Goal: Information Seeking & Learning: Find contact information

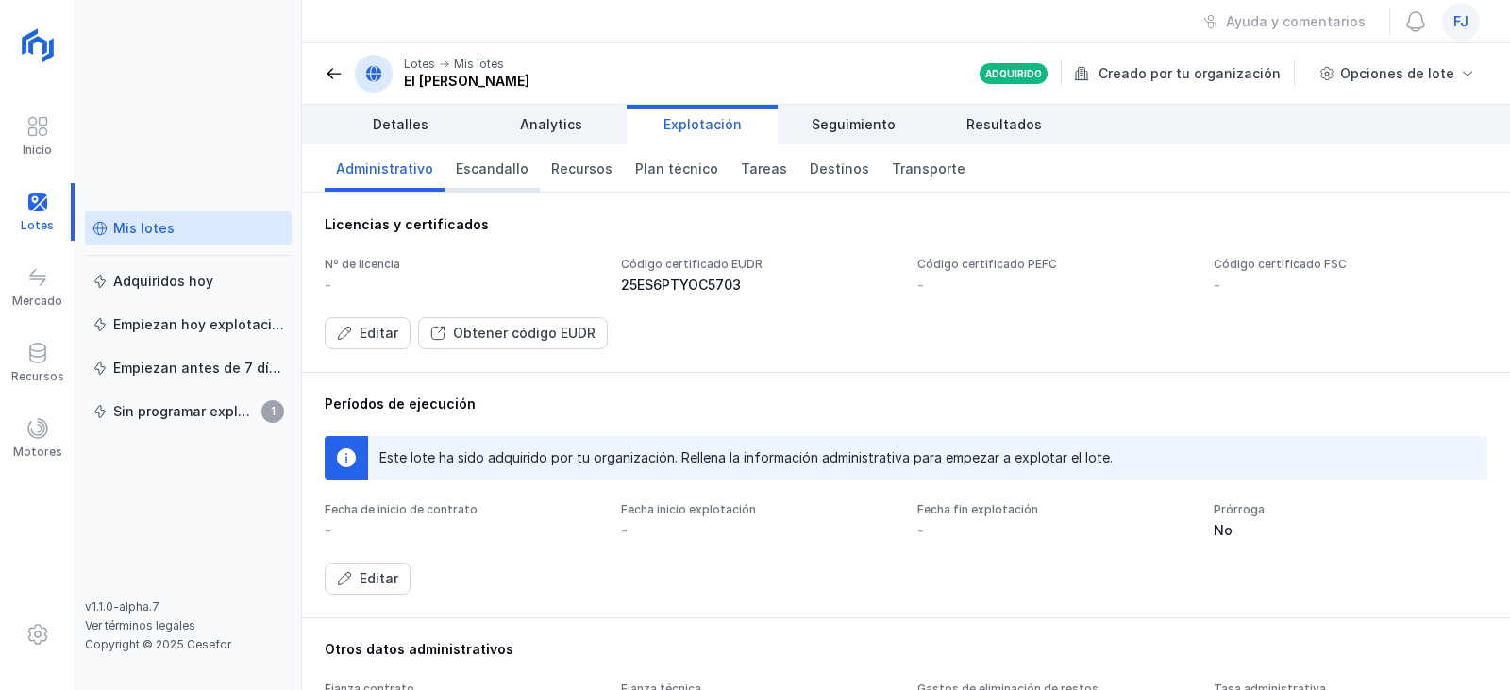
click at [486, 171] on span "Escandallo" at bounding box center [492, 168] width 73 height 19
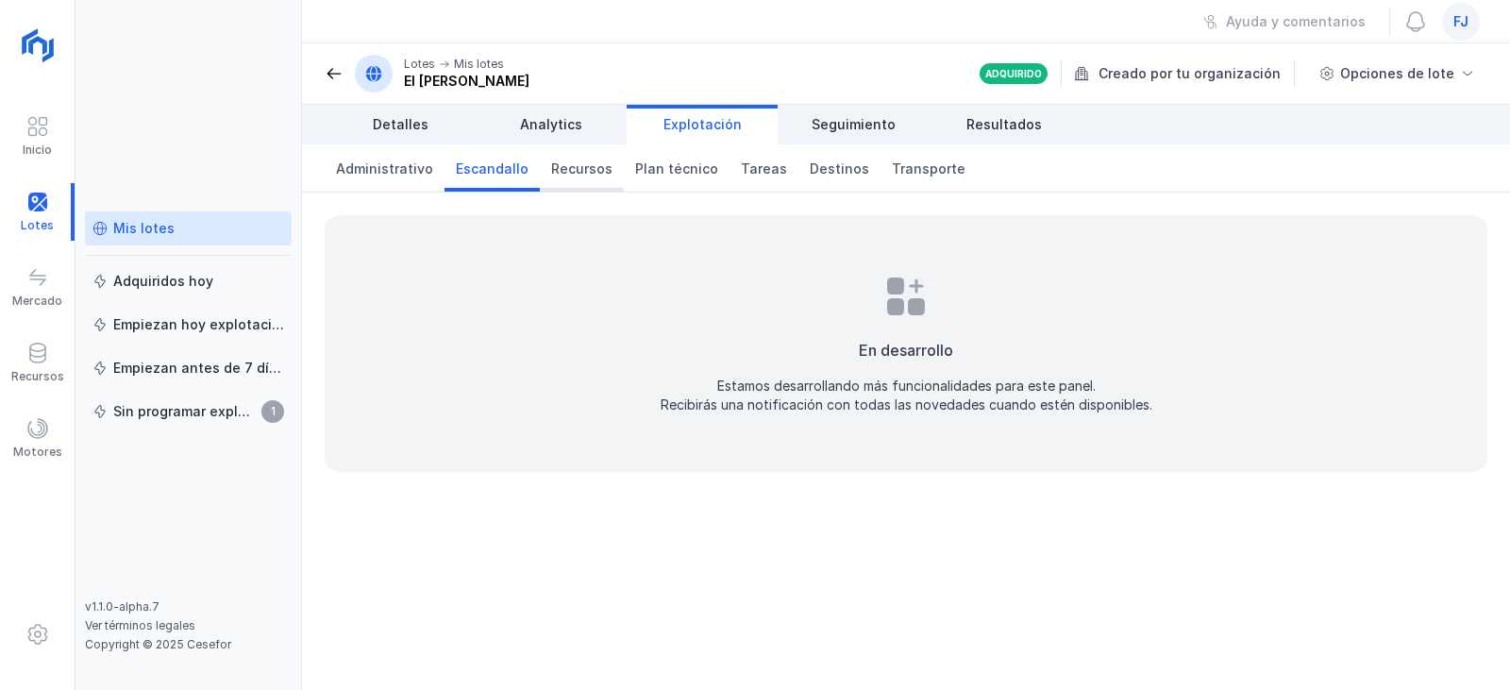
click at [574, 174] on span "Recursos" at bounding box center [581, 168] width 61 height 19
click at [682, 168] on span "Plan técnico" at bounding box center [676, 168] width 83 height 19
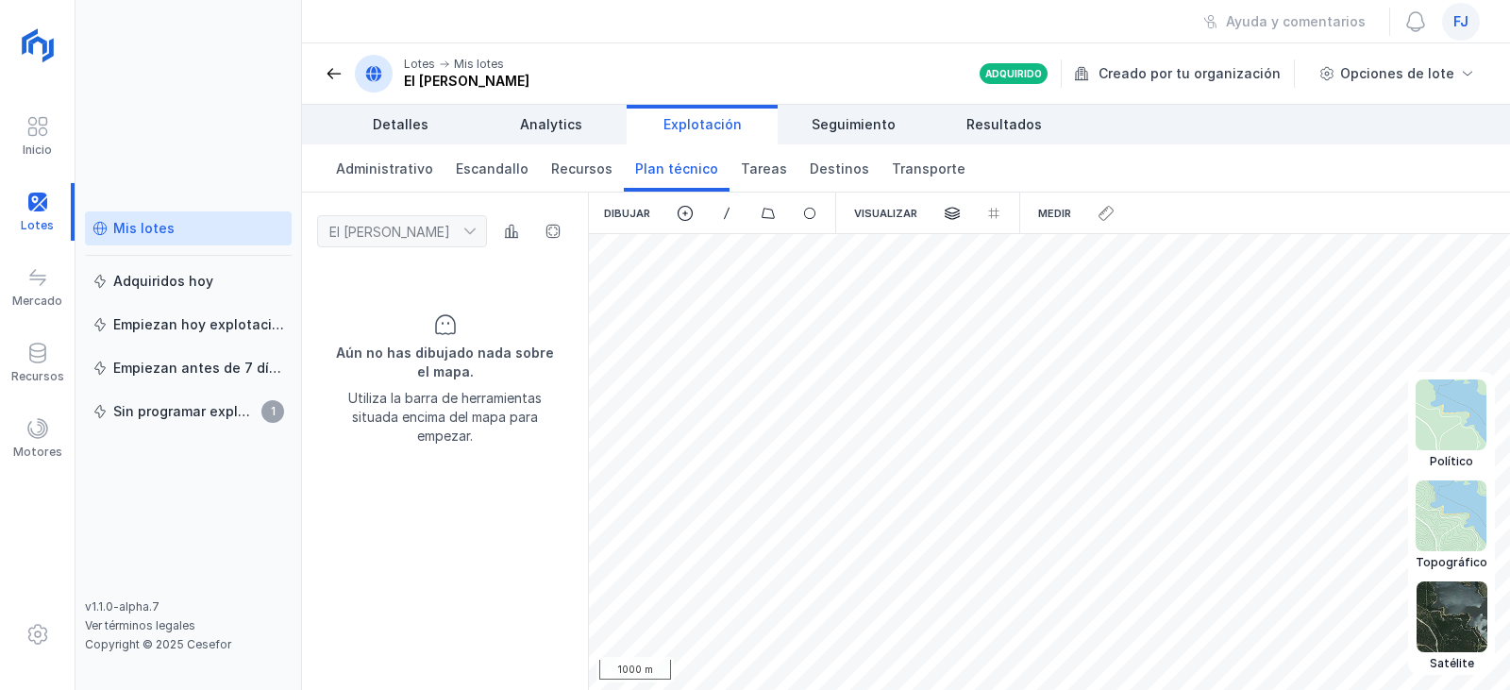
click at [1440, 505] on img at bounding box center [1451, 515] width 71 height 71
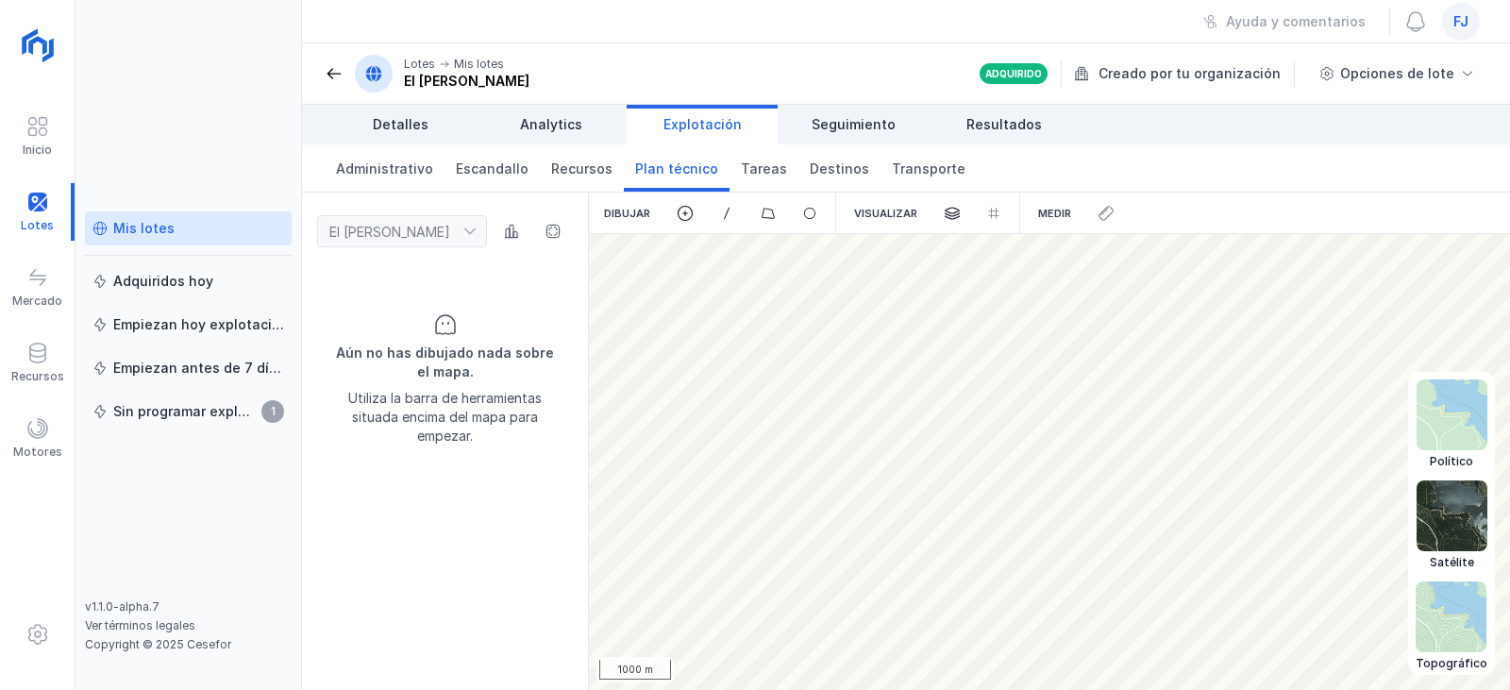
click at [1455, 526] on img at bounding box center [1451, 515] width 71 height 71
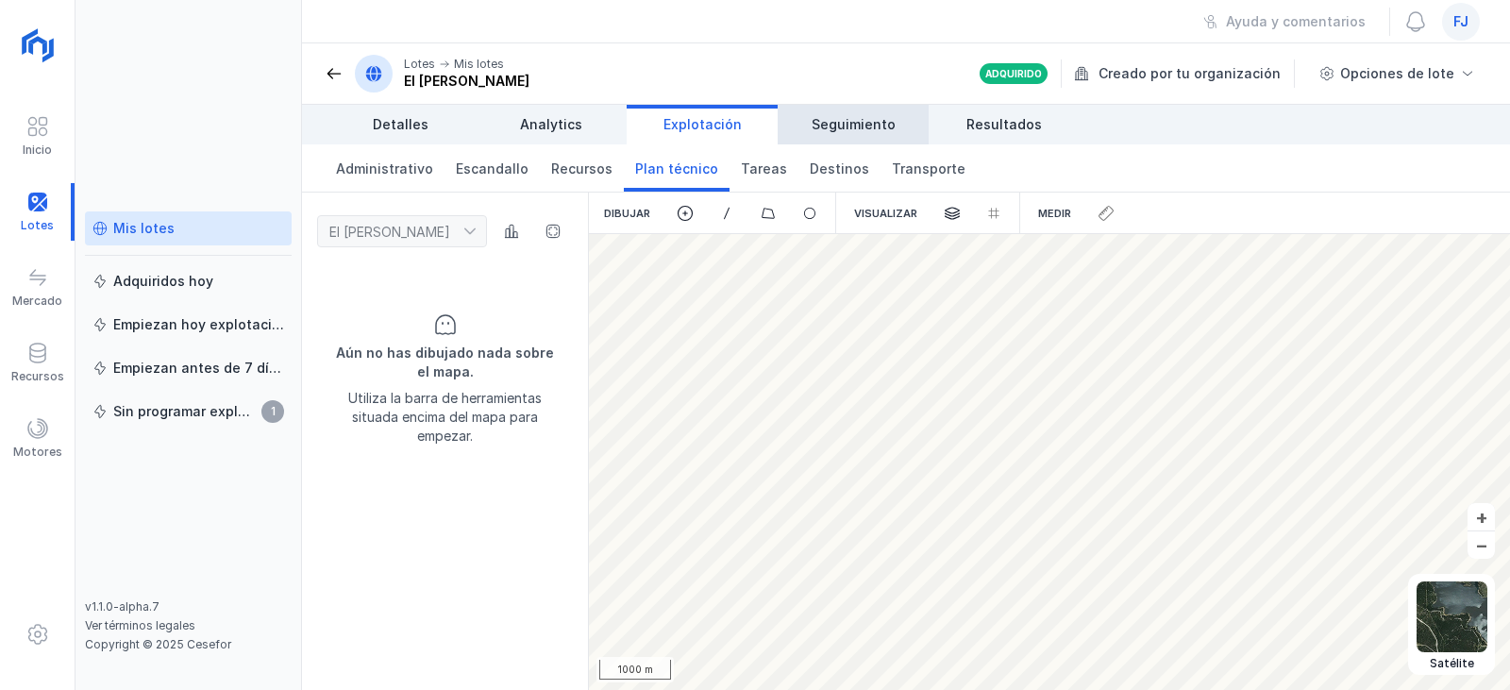
click at [861, 125] on span "Seguimiento" at bounding box center [854, 124] width 84 height 19
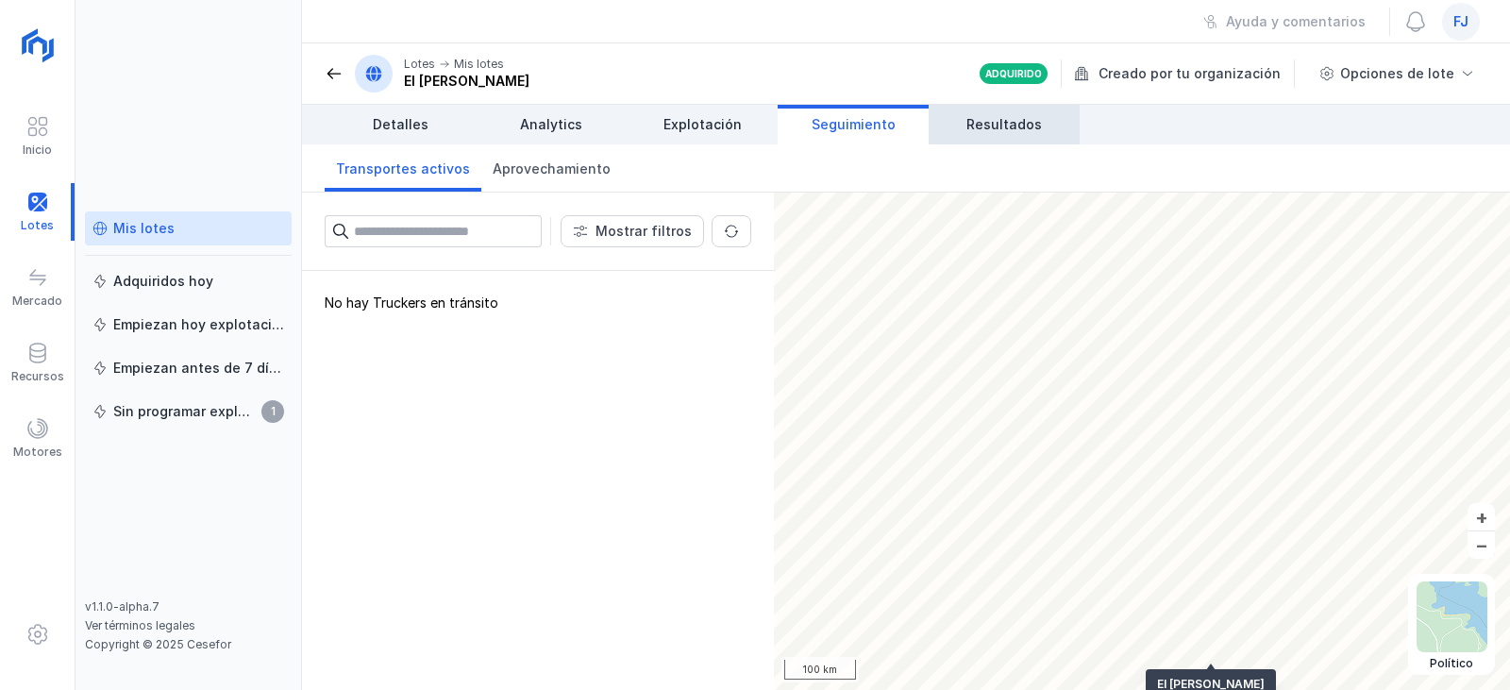
click at [996, 128] on span "Resultados" at bounding box center [1003, 124] width 75 height 19
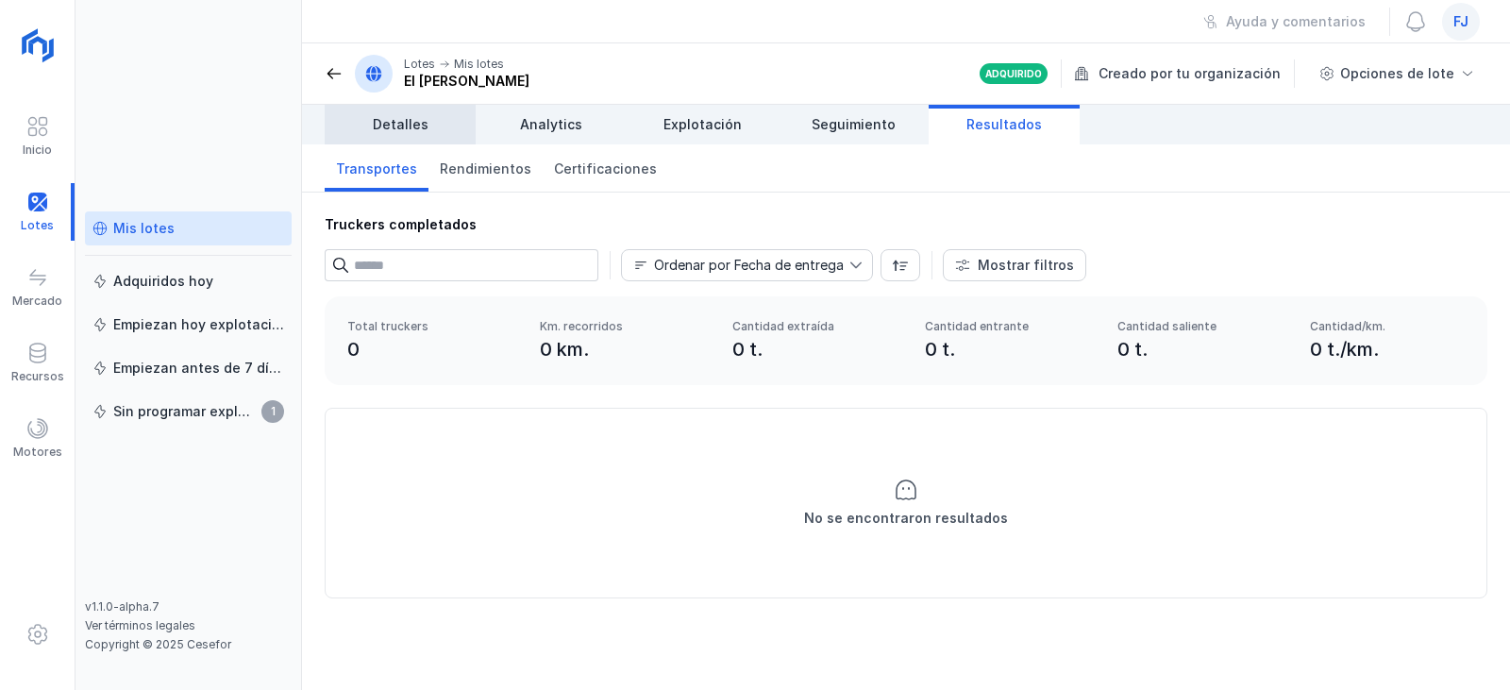
click at [435, 118] on link "Detalles" at bounding box center [400, 125] width 151 height 40
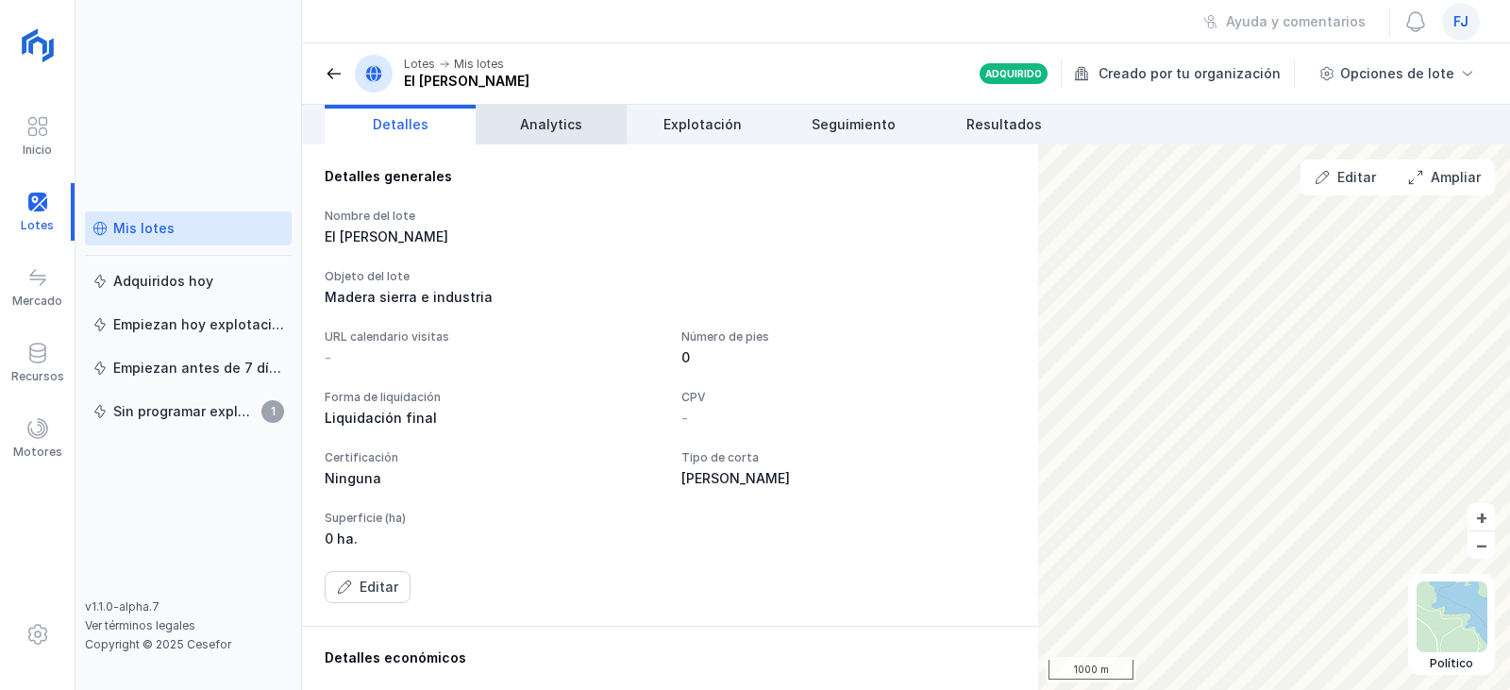
click at [530, 122] on span "Analytics" at bounding box center [551, 124] width 62 height 19
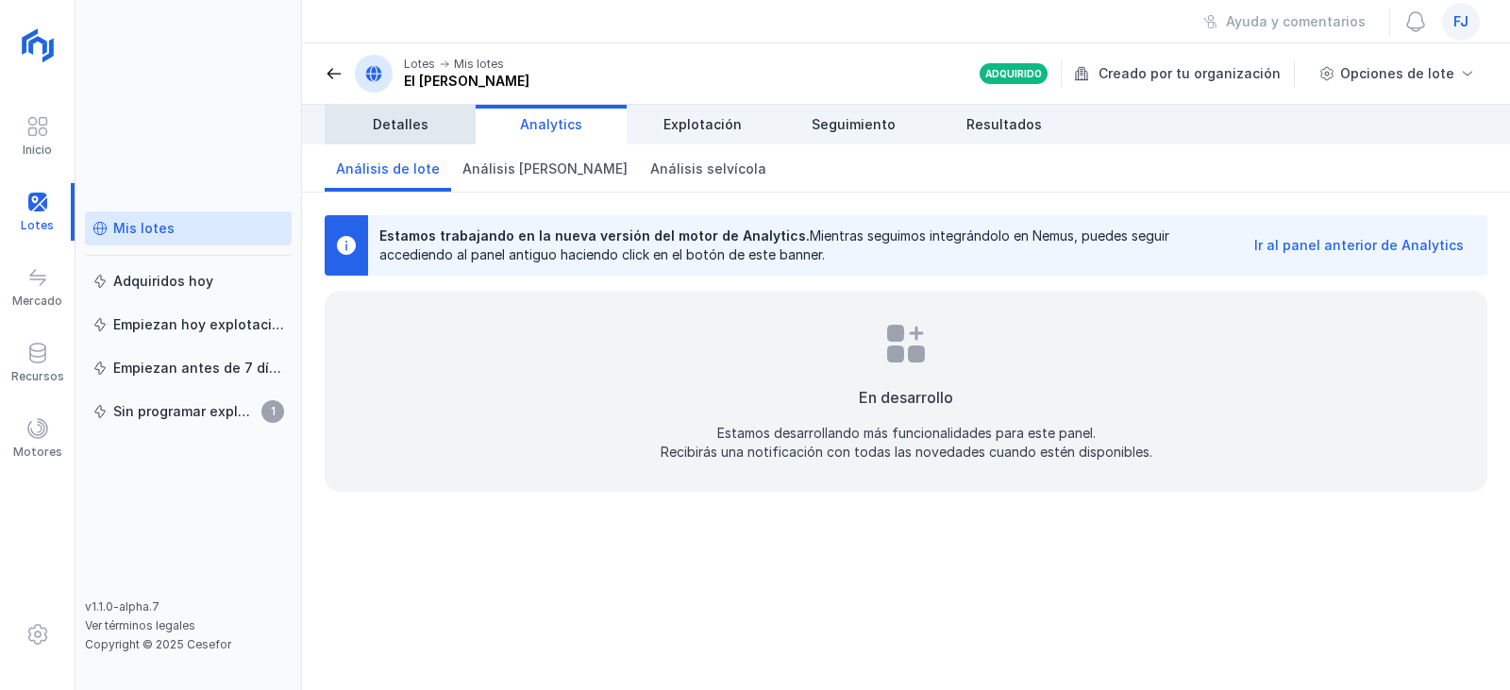
click at [390, 121] on span "Detalles" at bounding box center [401, 124] width 56 height 19
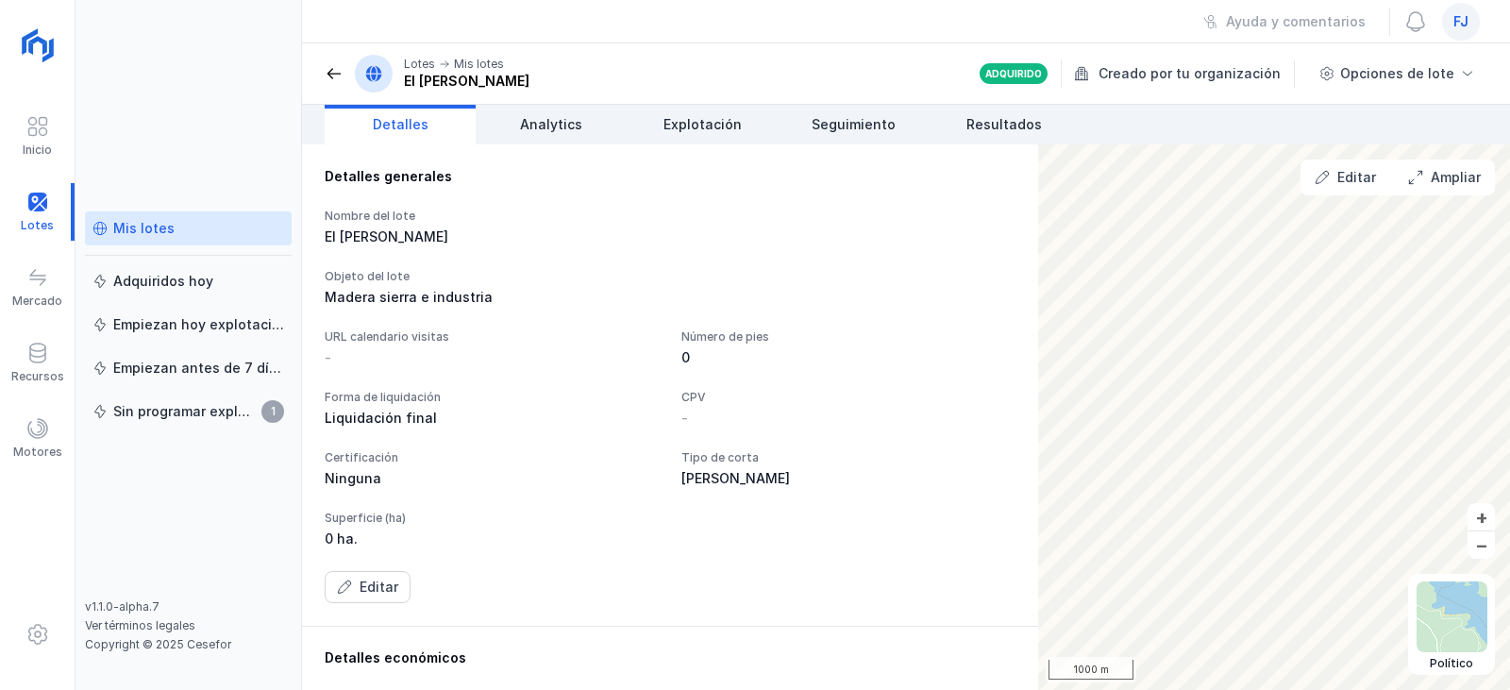
click at [336, 70] on span at bounding box center [334, 73] width 19 height 19
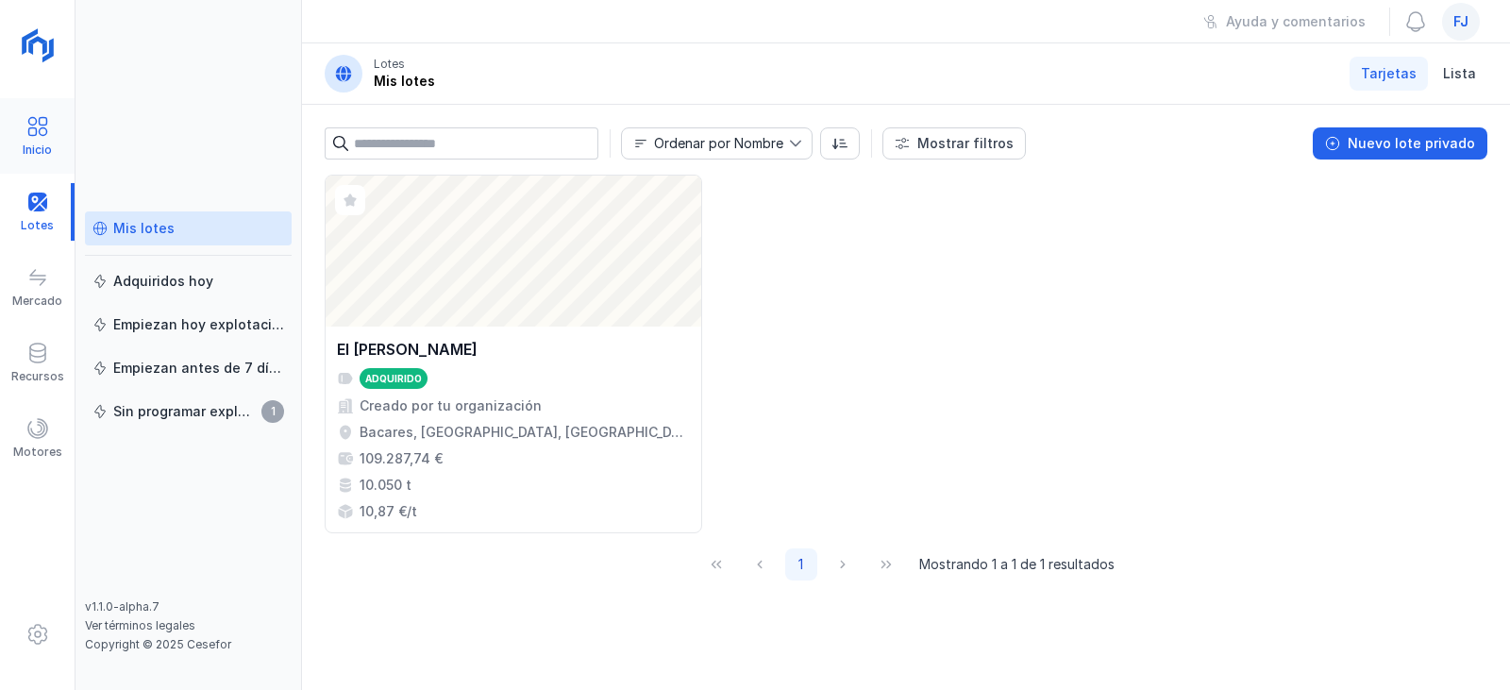
click at [36, 136] on span at bounding box center [37, 126] width 23 height 23
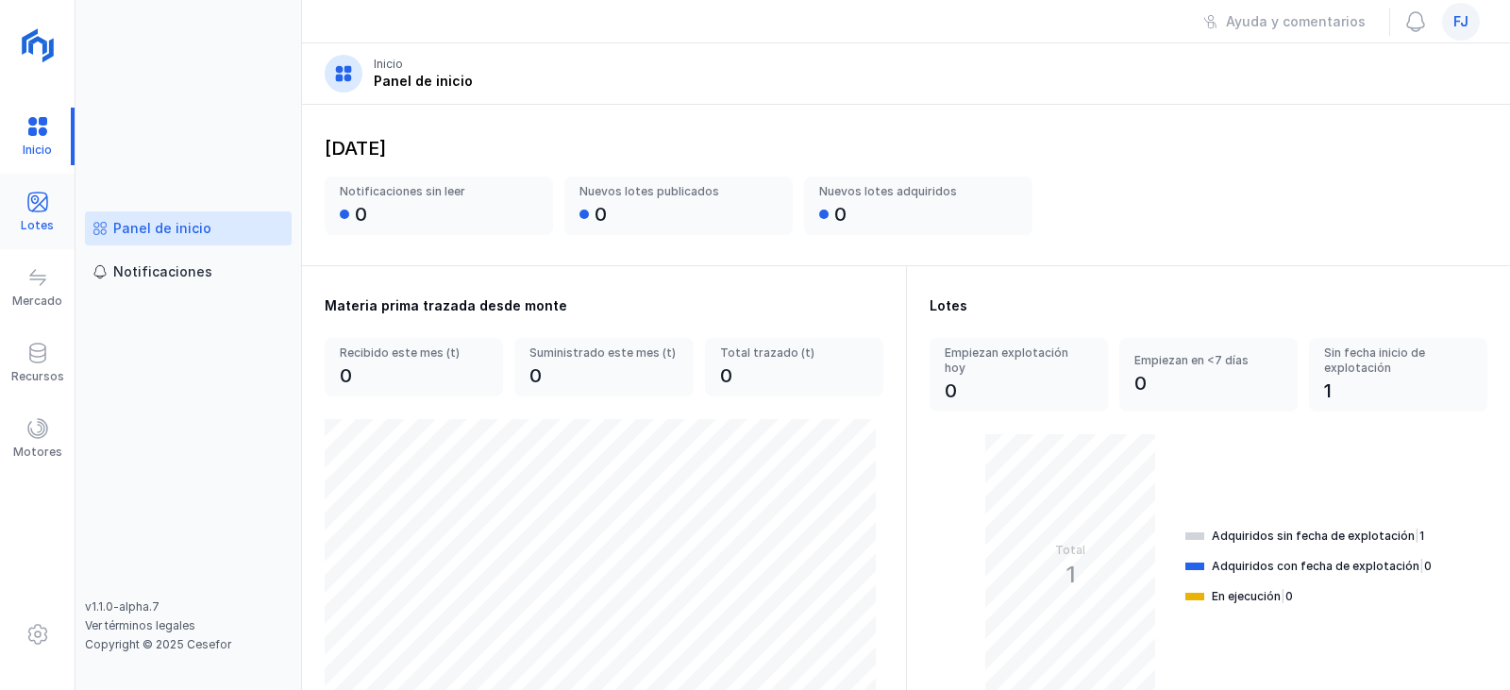
click at [21, 211] on div "Lotes" at bounding box center [37, 212] width 75 height 58
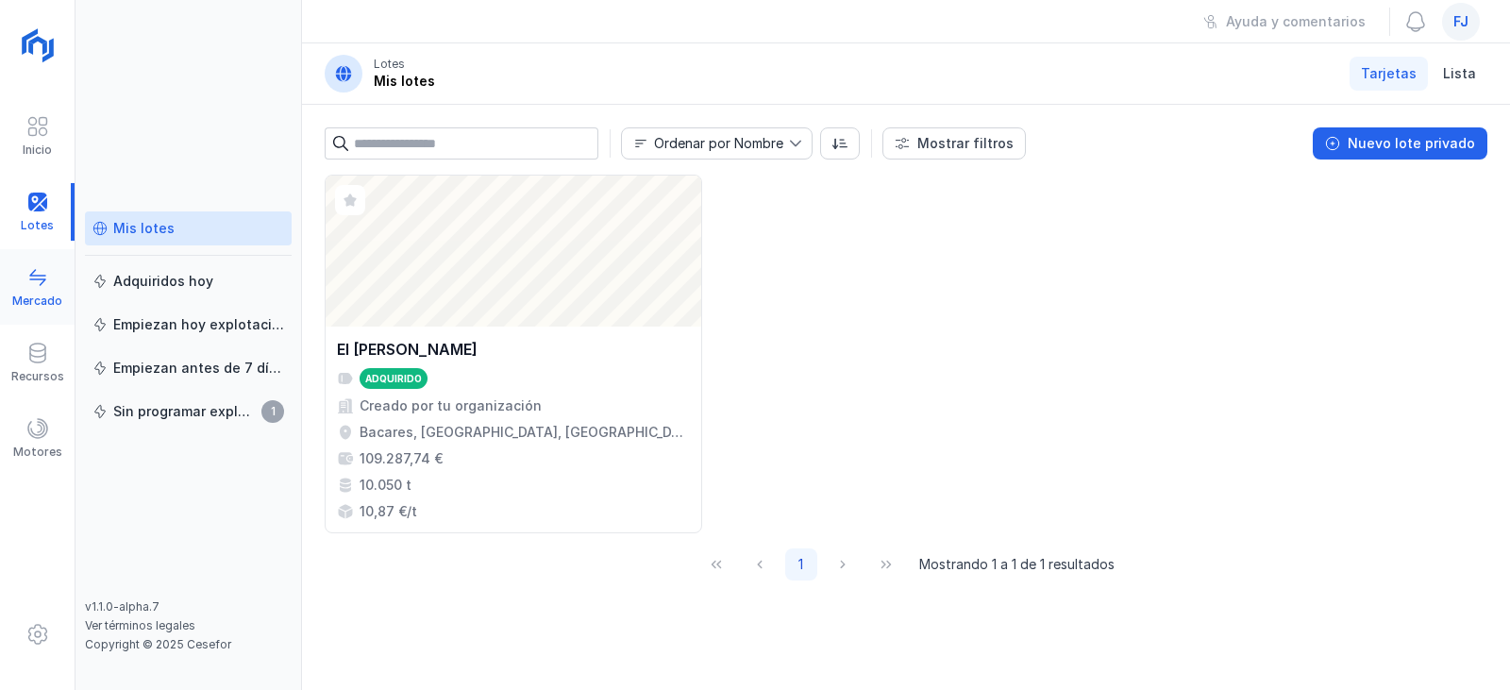
click at [38, 281] on span at bounding box center [37, 277] width 23 height 23
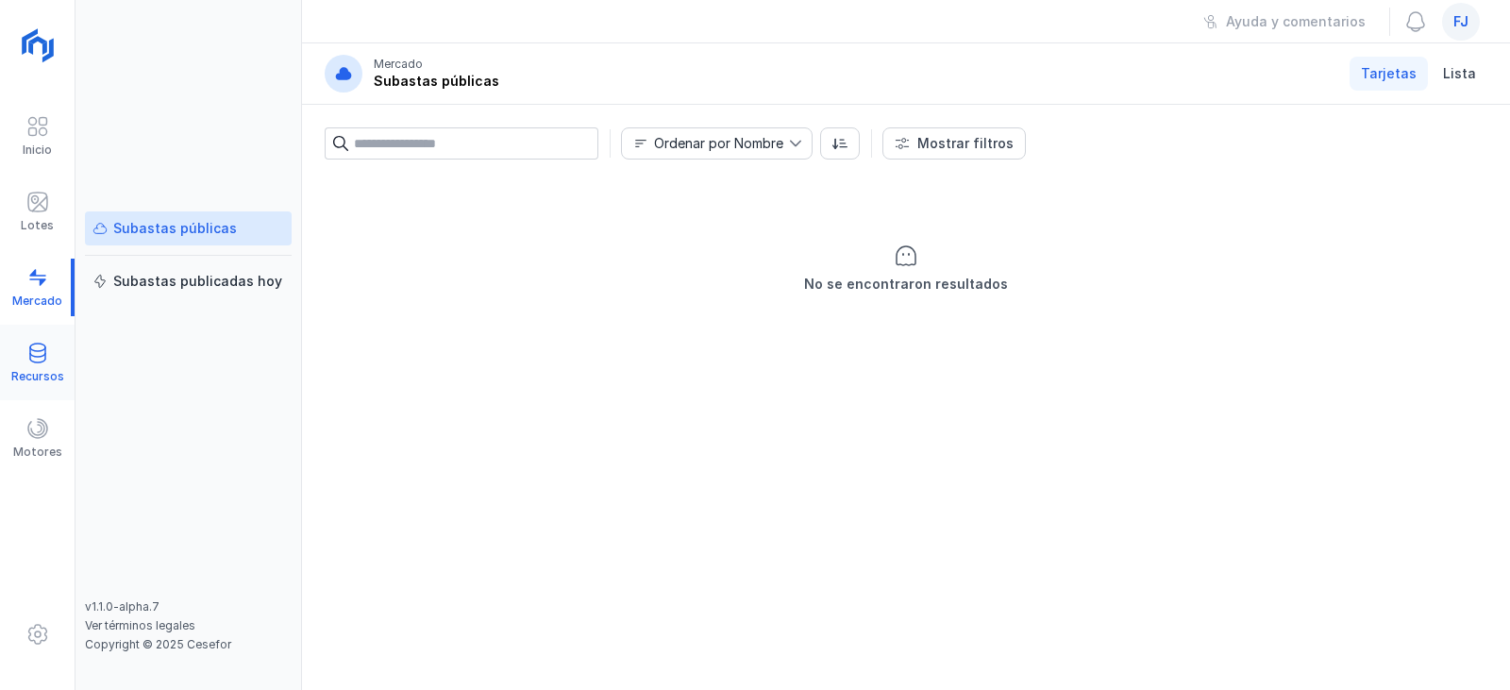
click at [29, 364] on div at bounding box center [37, 355] width 23 height 27
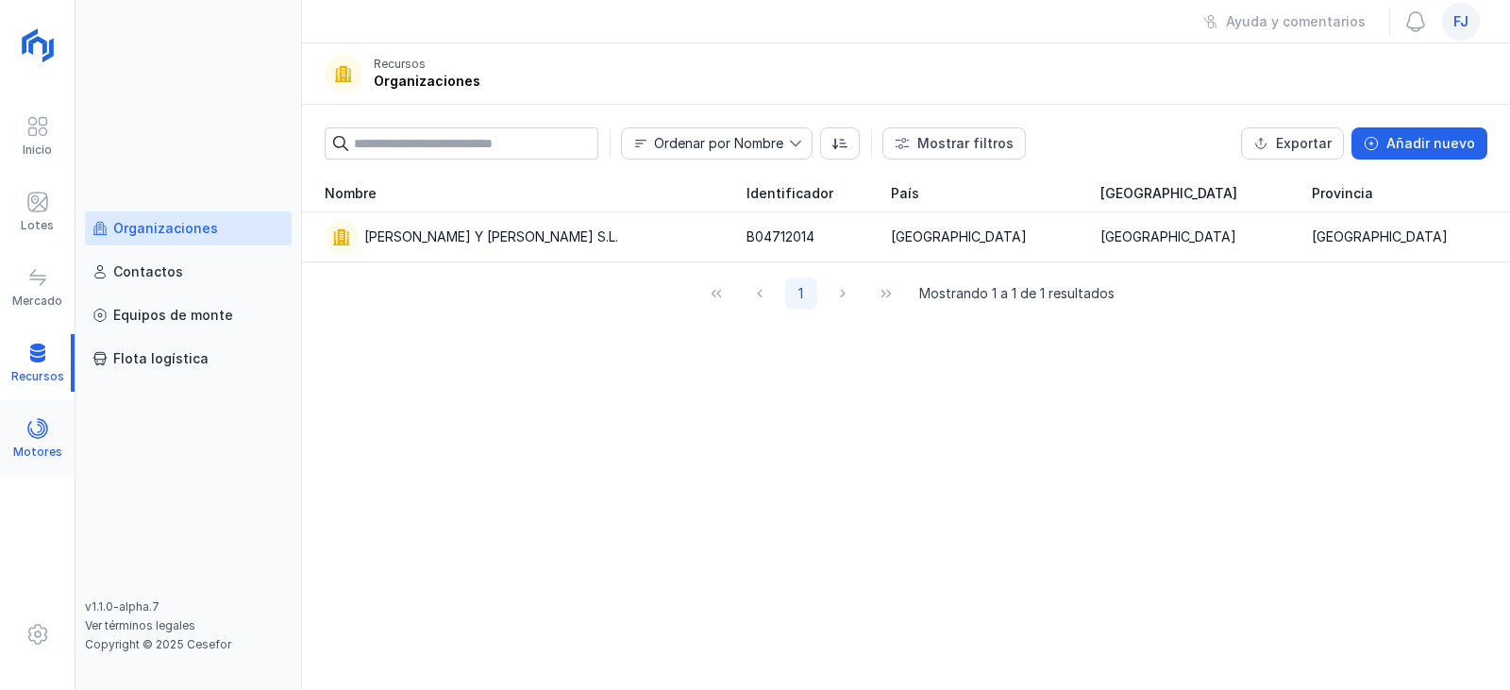
click at [33, 437] on span at bounding box center [37, 428] width 23 height 23
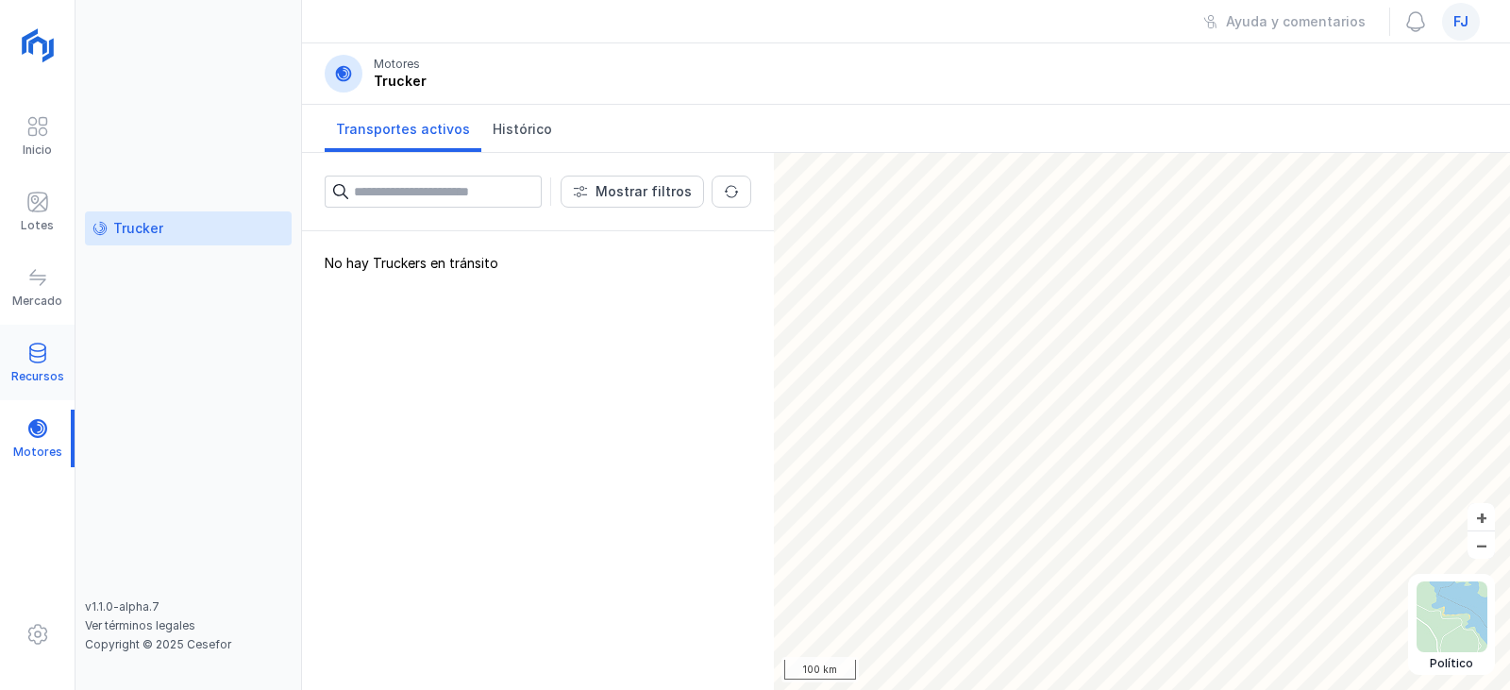
click at [37, 351] on span at bounding box center [37, 353] width 23 height 23
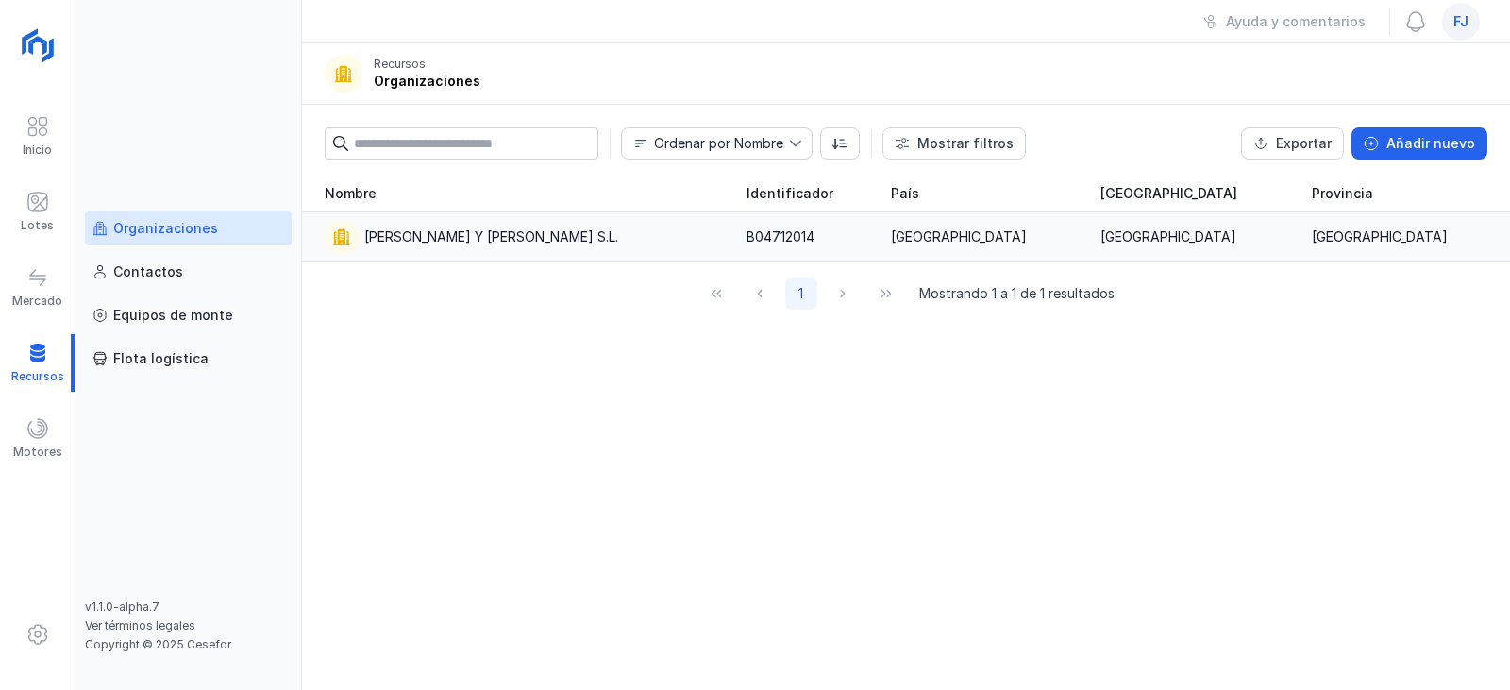
click at [526, 228] on div "[PERSON_NAME] Y [PERSON_NAME] S.L." at bounding box center [524, 237] width 399 height 34
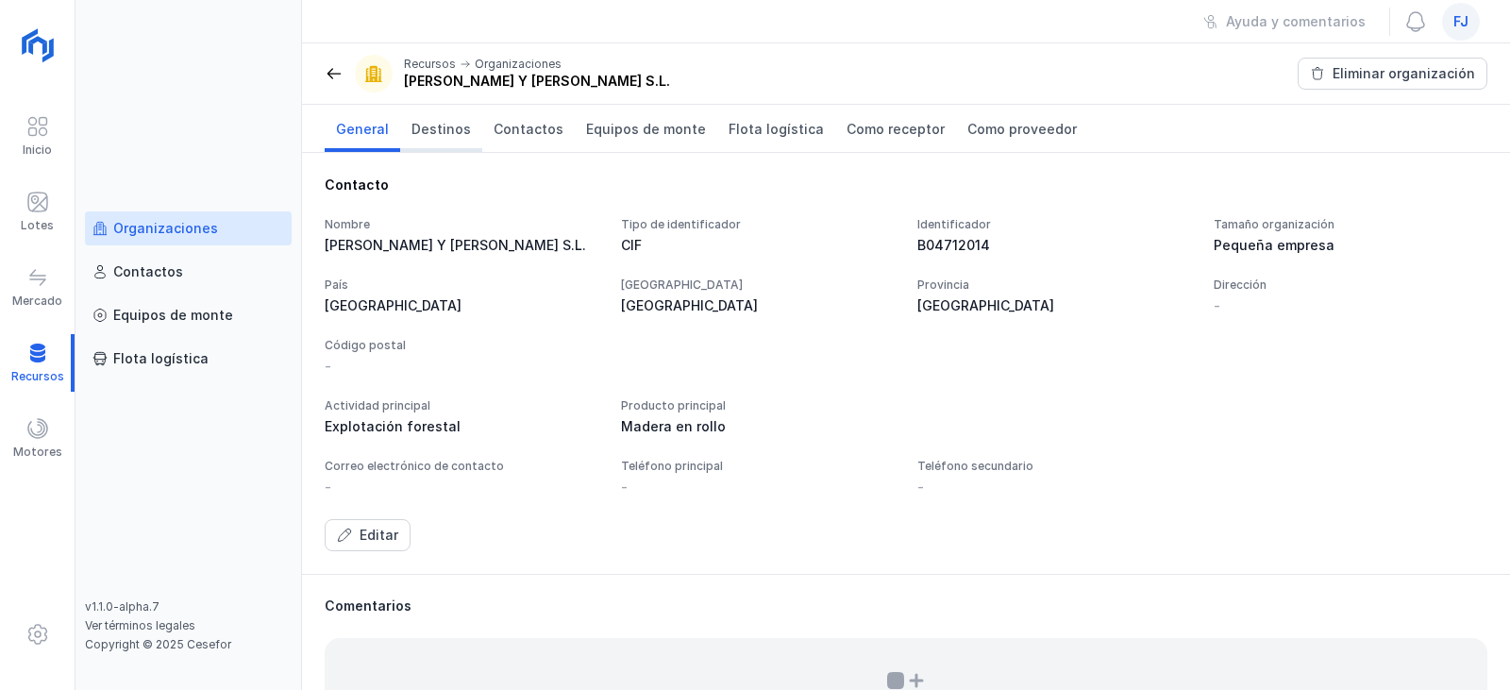
click at [451, 136] on span "Destinos" at bounding box center [440, 129] width 59 height 19
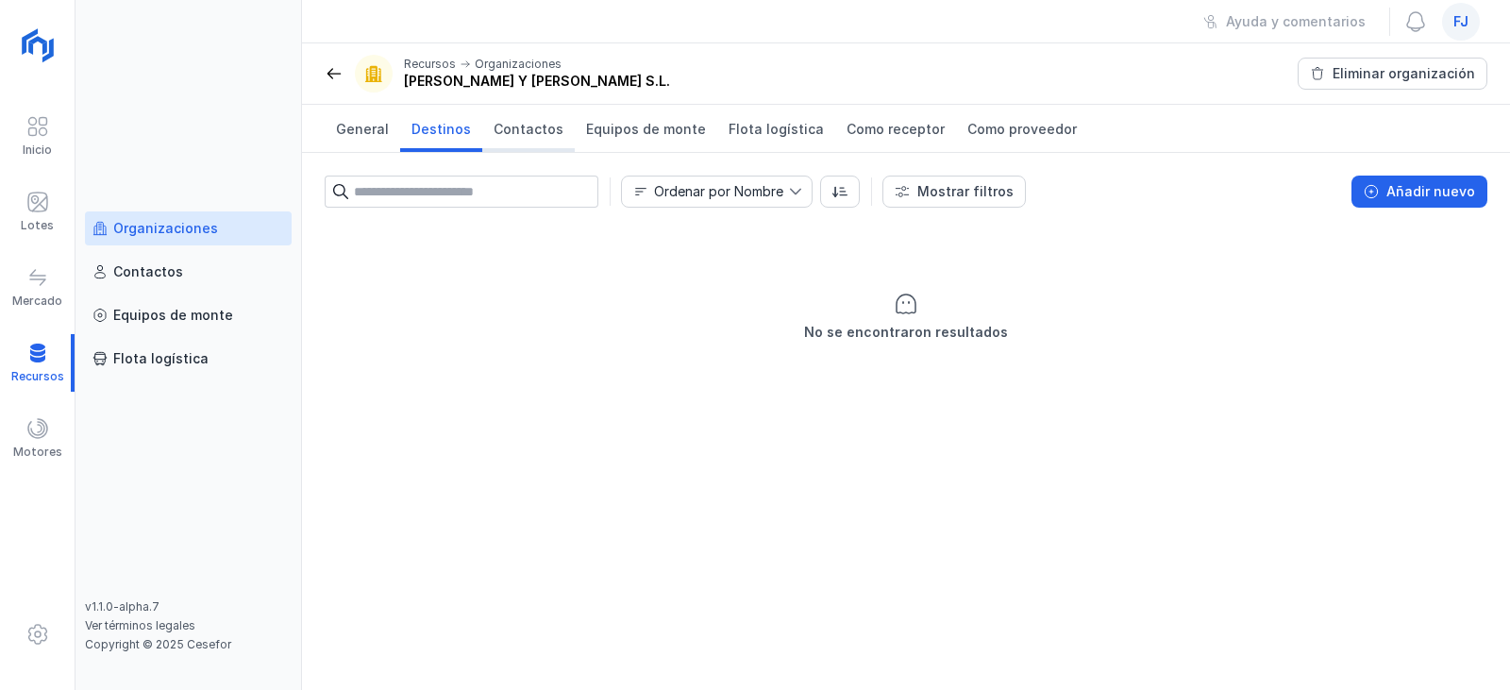
click at [517, 145] on link "Contactos" at bounding box center [528, 128] width 92 height 47
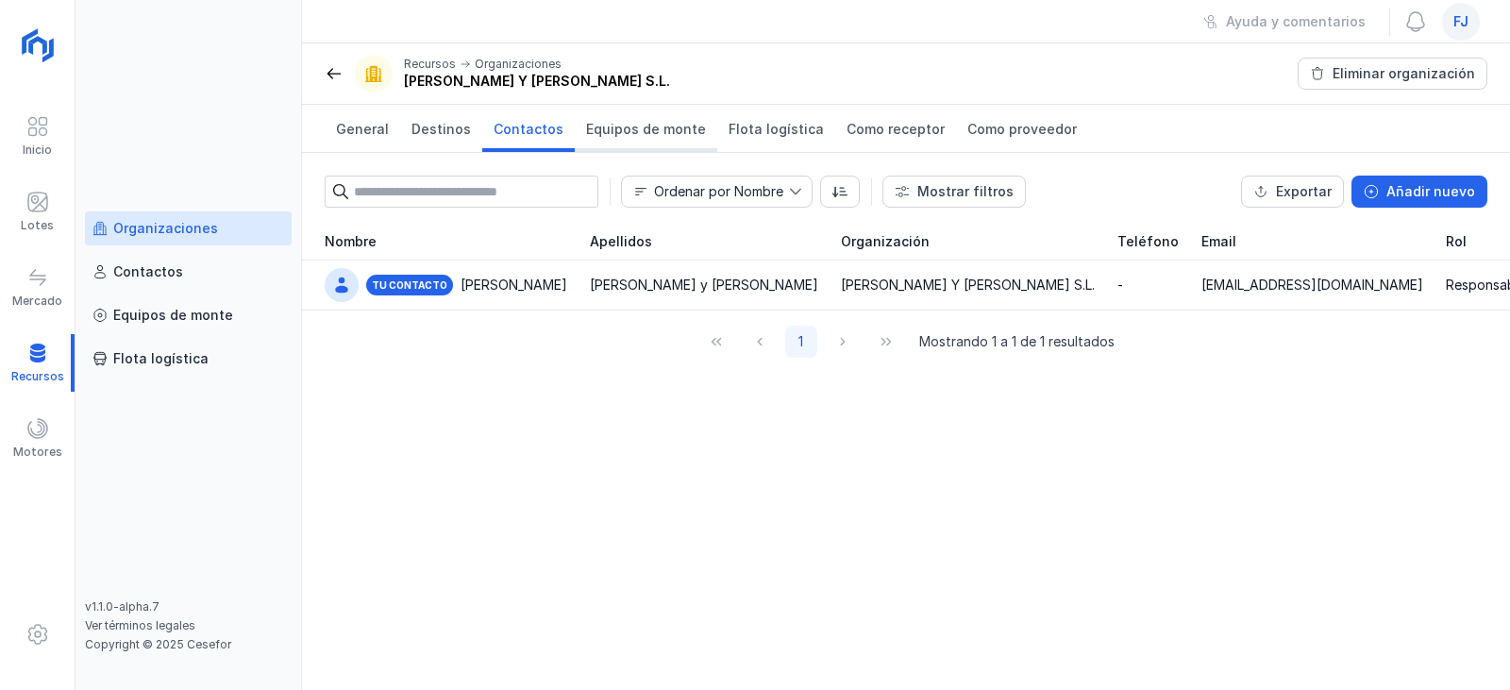
click at [680, 135] on span "Equipos de monte" at bounding box center [646, 129] width 120 height 19
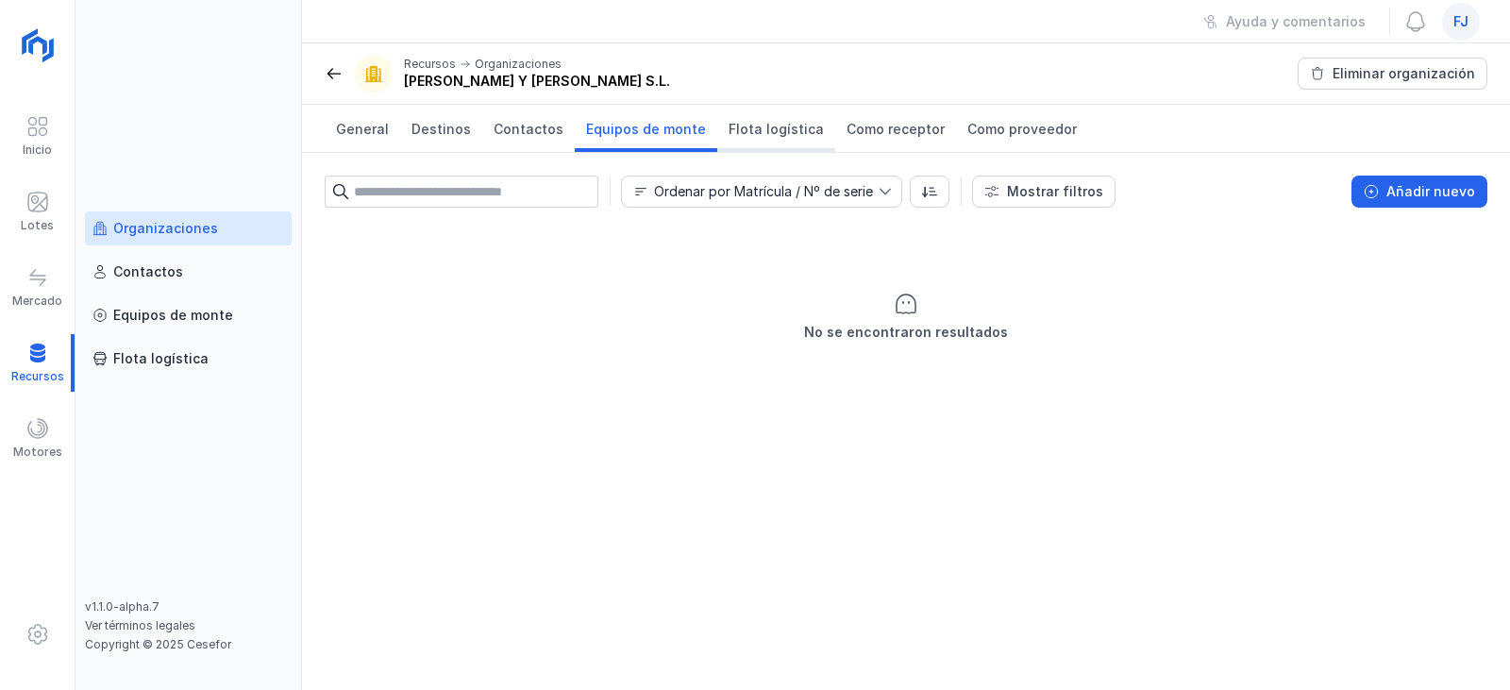
click at [768, 130] on span "Flota logística" at bounding box center [776, 129] width 95 height 19
click at [905, 119] on link "Como receptor" at bounding box center [895, 128] width 121 height 47
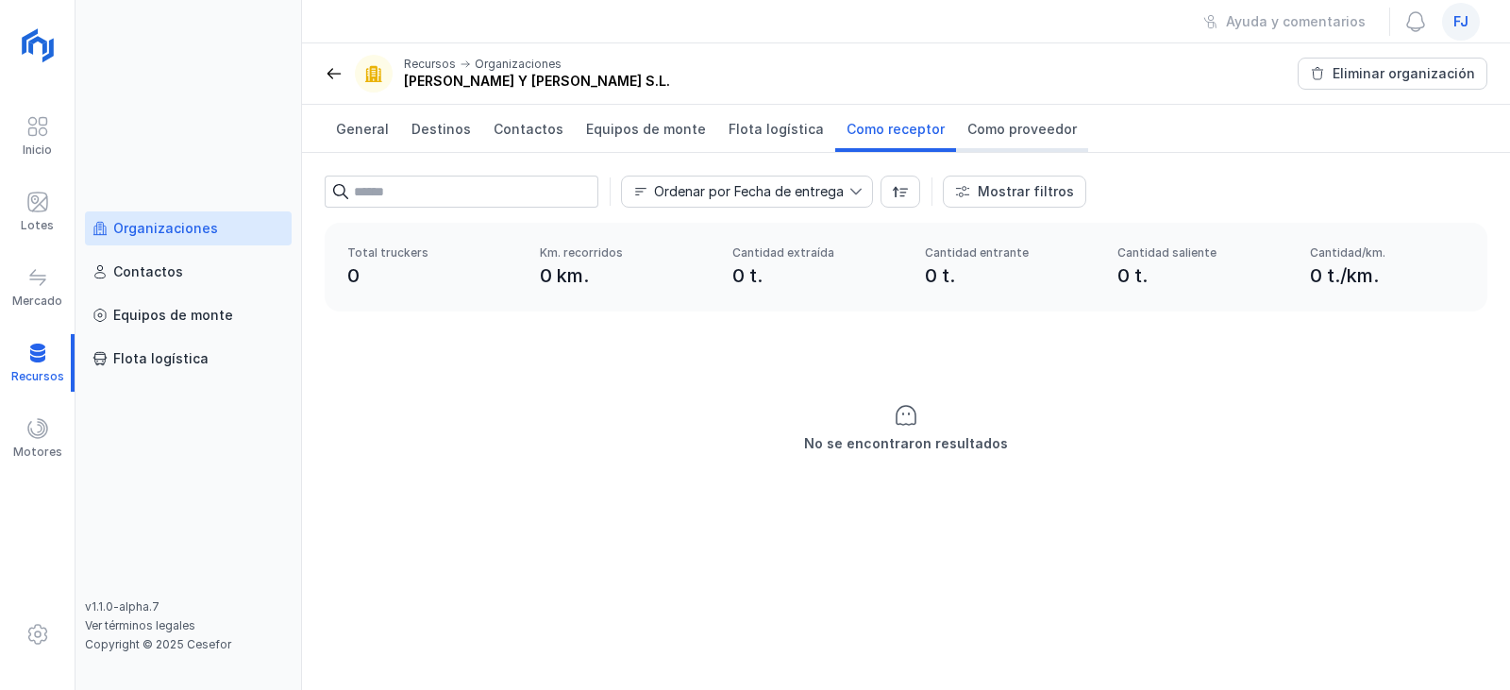
click at [978, 121] on span "Como proveedor" at bounding box center [1021, 129] width 109 height 19
click at [349, 126] on span "General" at bounding box center [362, 129] width 53 height 19
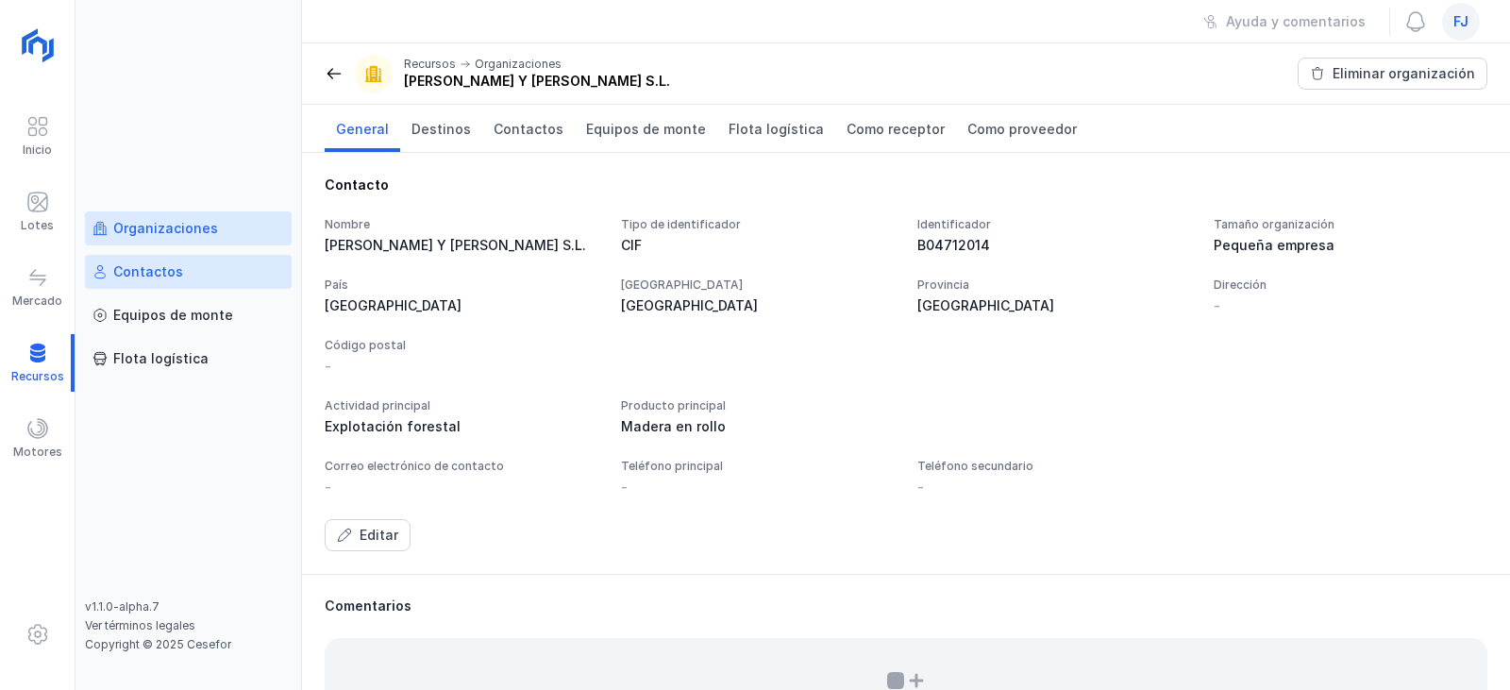
click at [112, 279] on div "Contactos" at bounding box center [137, 271] width 91 height 19
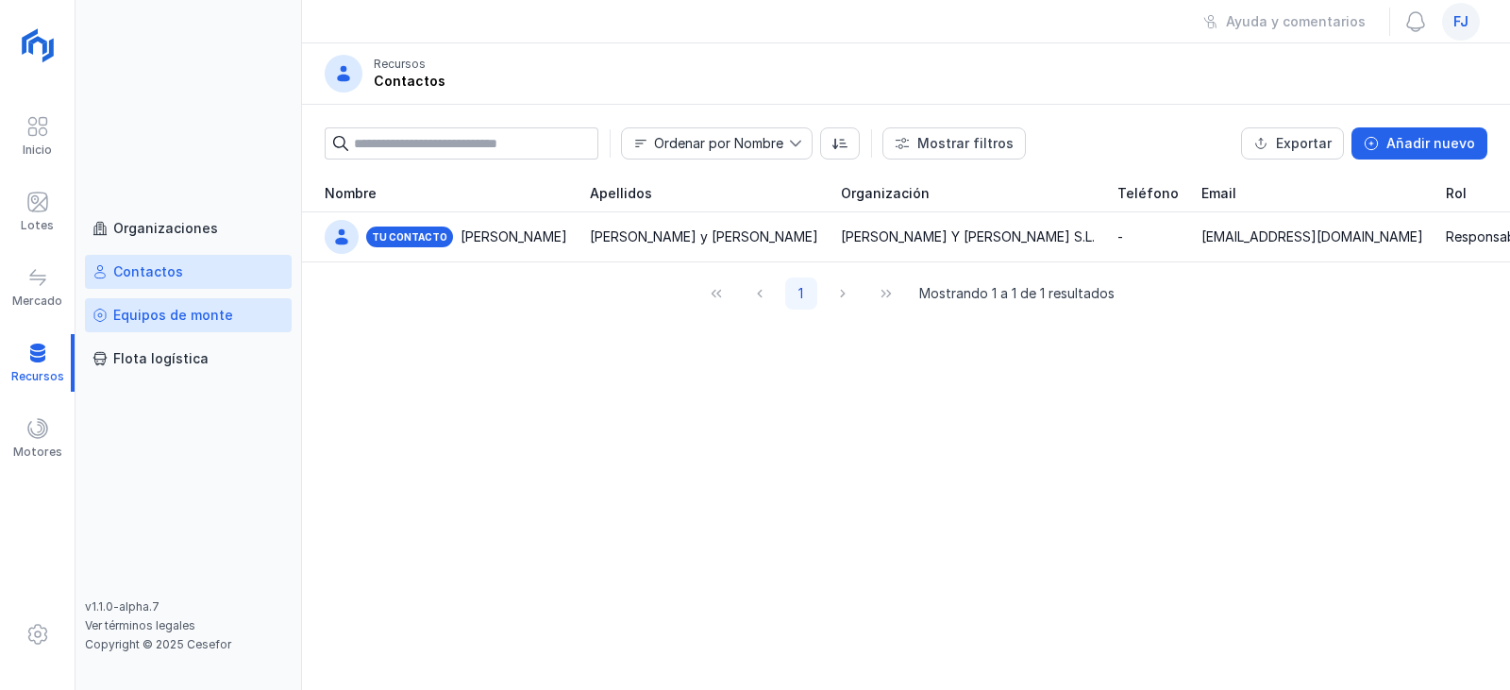
click at [156, 322] on div "Equipos de monte" at bounding box center [173, 315] width 120 height 19
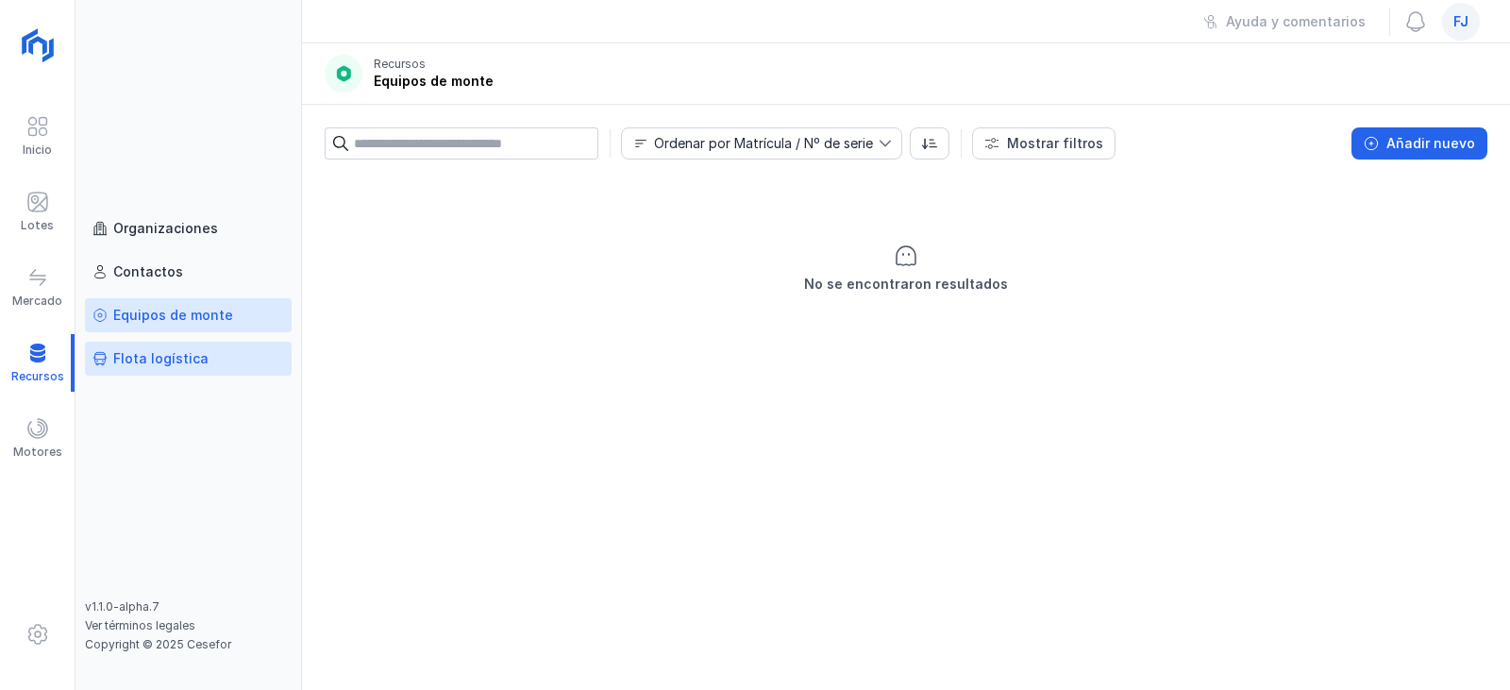
click at [164, 357] on div "Flota logística" at bounding box center [160, 358] width 95 height 19
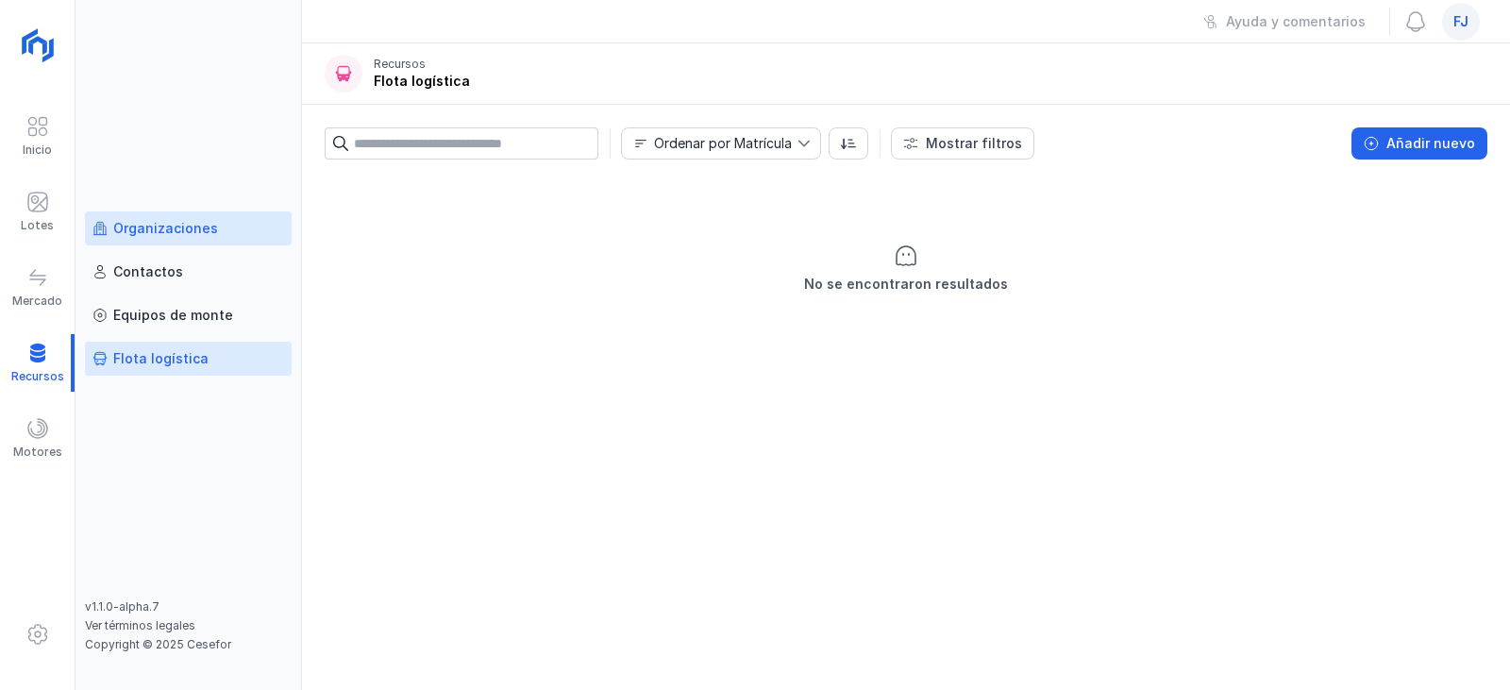
click at [175, 234] on div "Organizaciones" at bounding box center [165, 228] width 105 height 19
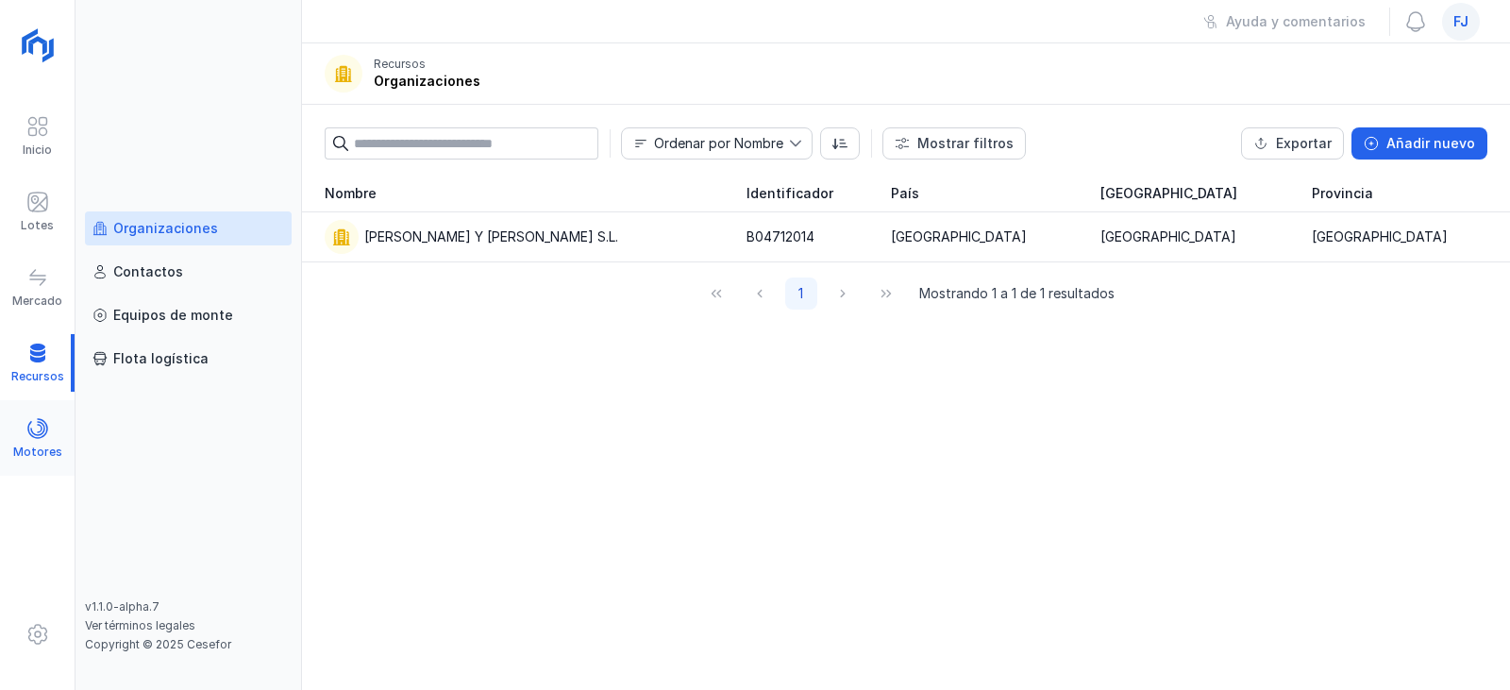
click at [58, 445] on div "Motores" at bounding box center [37, 451] width 49 height 15
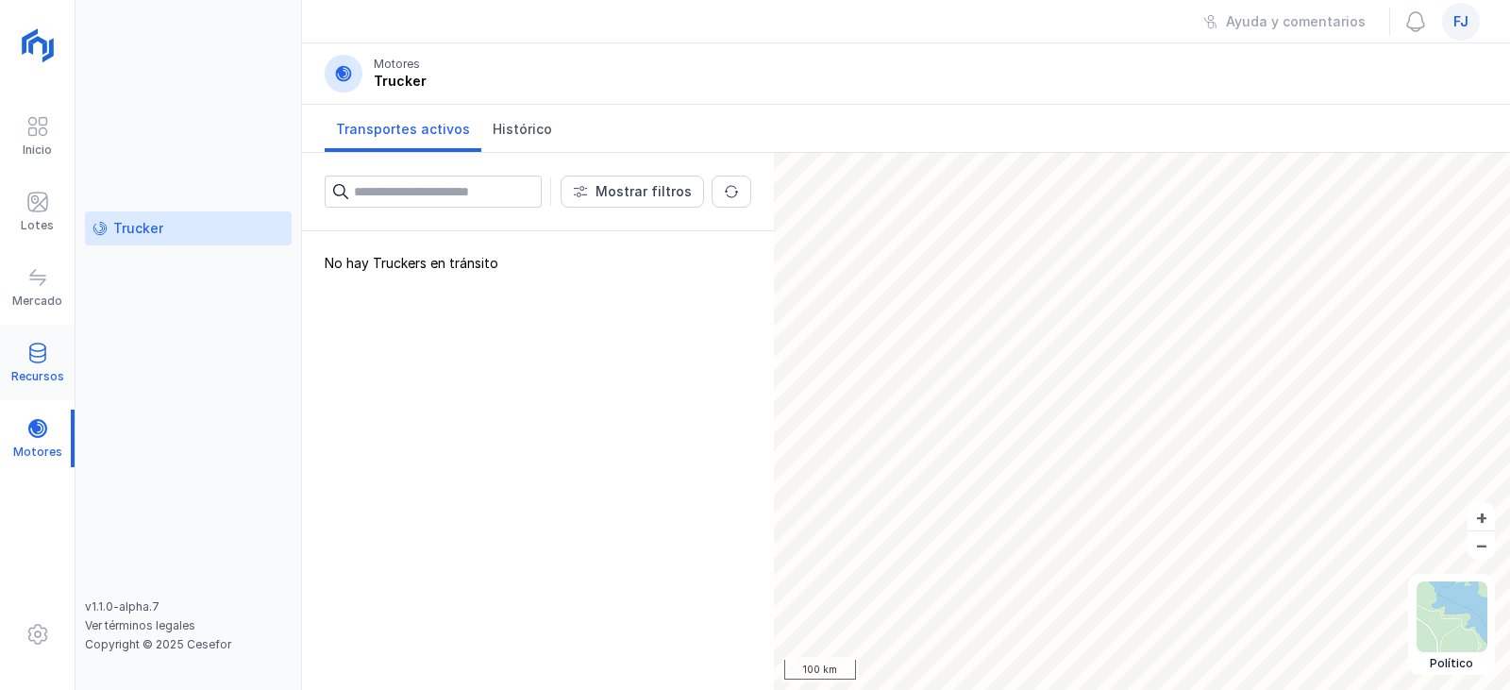
click at [50, 363] on div "Recursos" at bounding box center [37, 363] width 75 height 58
